Goal: Check status: Check status

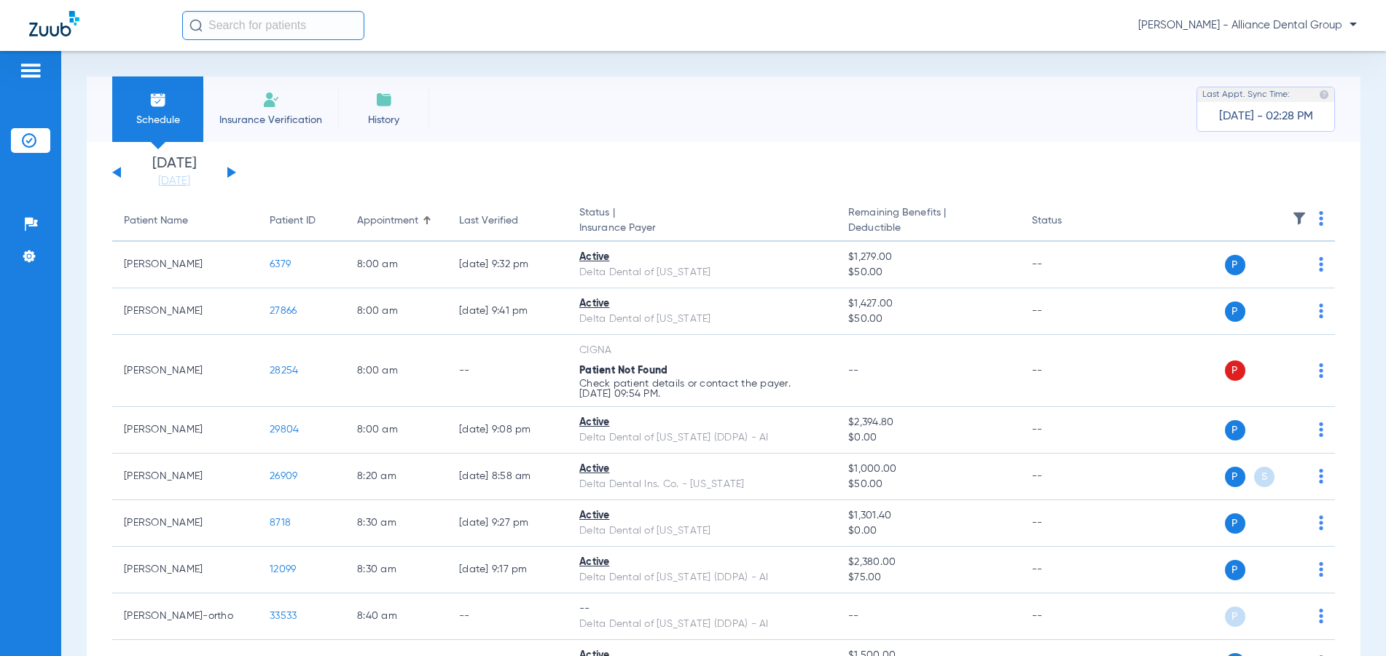
click at [234, 175] on div "[DATE] [DATE] [DATE] [DATE] [DATE] [DATE] [DATE] [DATE] [DATE] [DATE] [DATE] [D…" at bounding box center [174, 173] width 124 height 32
click at [235, 173] on button at bounding box center [231, 172] width 9 height 11
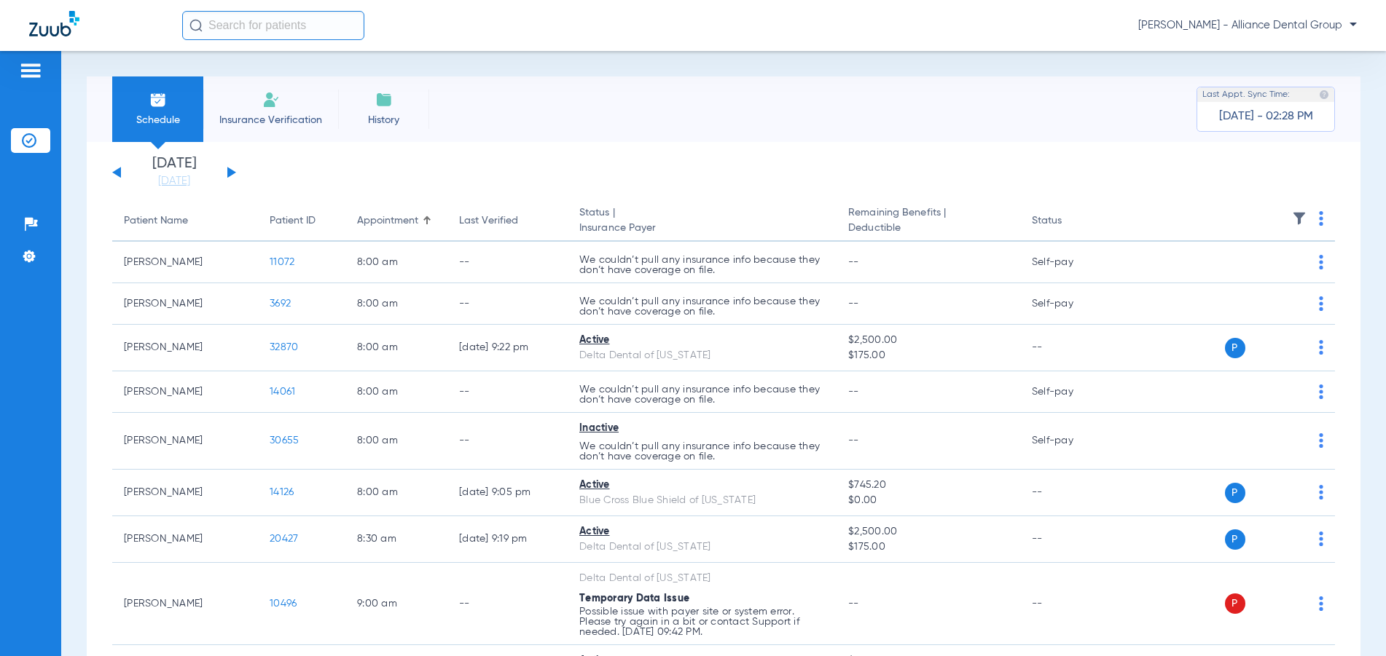
click at [227, 172] on button at bounding box center [231, 172] width 9 height 11
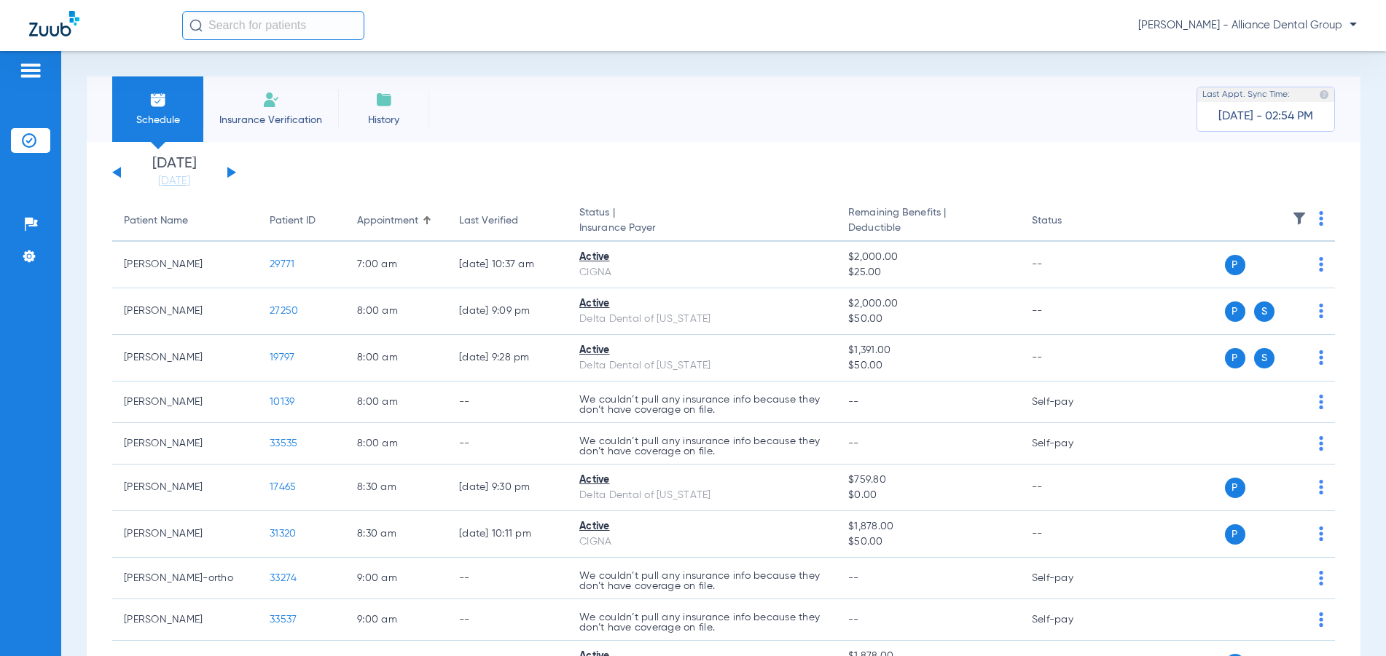
scroll to position [4, 0]
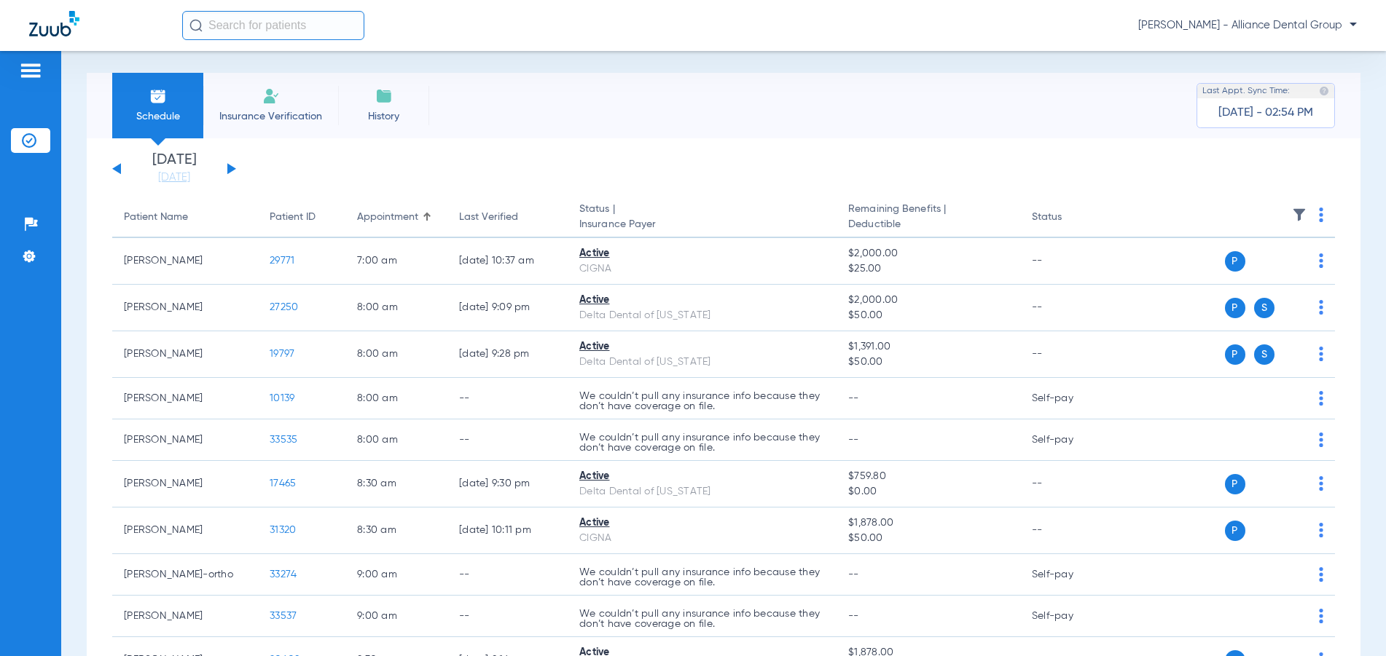
click at [118, 169] on button at bounding box center [116, 168] width 9 height 11
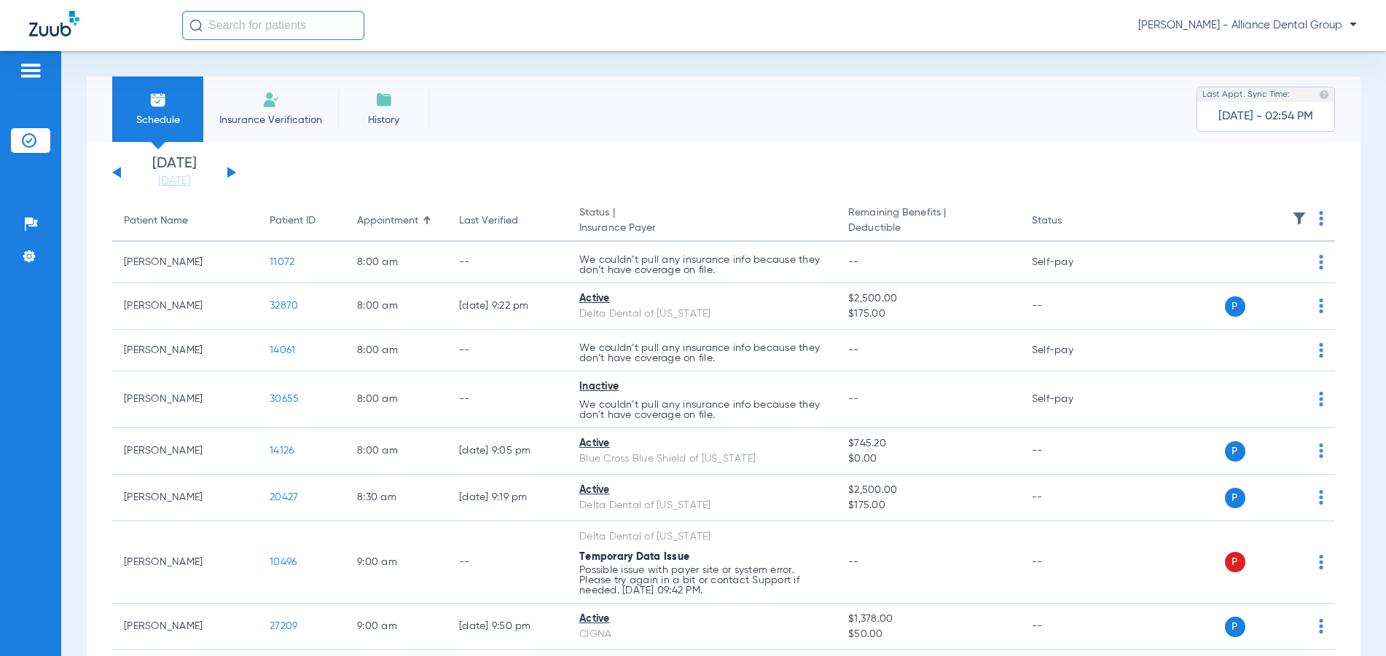
click at [118, 169] on button at bounding box center [116, 172] width 9 height 11
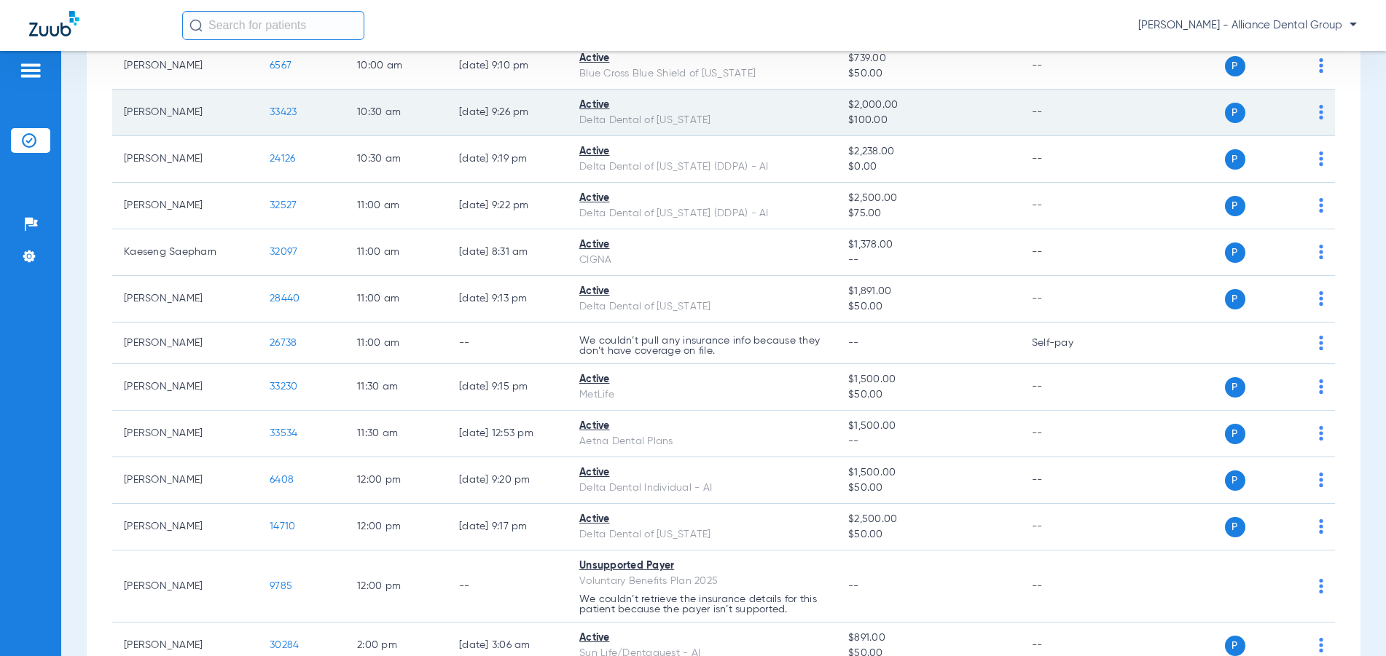
scroll to position [1093, 0]
